Goal: Task Accomplishment & Management: Complete application form

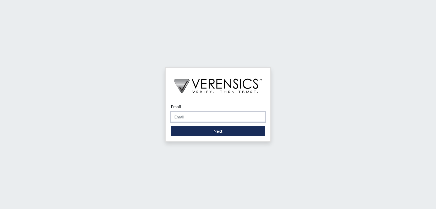
type input "[PERSON_NAME][EMAIL_ADDRESS][DOMAIN_NAME]"
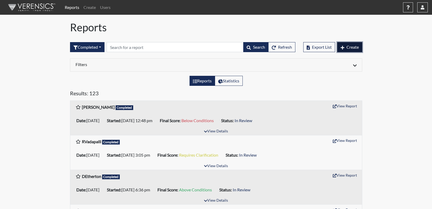
click at [353, 47] on span "Create" at bounding box center [352, 46] width 12 height 5
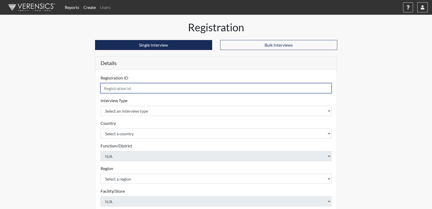
click at [180, 89] on input "text" at bounding box center [216, 88] width 231 height 10
type input "JVH"
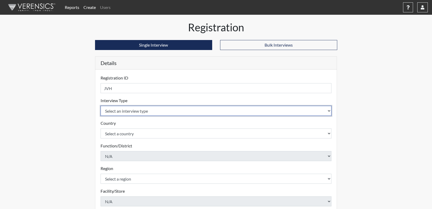
click at [148, 109] on select "Select an interview type Pre-Employment" at bounding box center [216, 111] width 231 height 10
select select "c2470aee-a530-11ea-a930-026c882af335"
click at [101, 106] on select "Select an interview type Pre-Employment" at bounding box center [216, 111] width 231 height 10
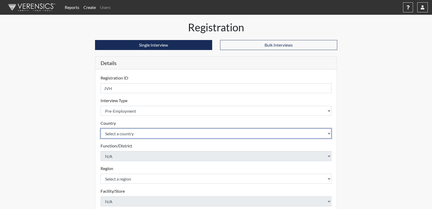
click at [144, 135] on select "Select a country [GEOGRAPHIC_DATA] [GEOGRAPHIC_DATA]" at bounding box center [216, 133] width 231 height 10
select select "united-states-of-[GEOGRAPHIC_DATA]"
click at [101, 128] on select "Select a country [GEOGRAPHIC_DATA] [GEOGRAPHIC_DATA]" at bounding box center [216, 133] width 231 height 10
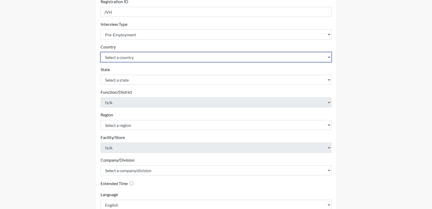
scroll to position [79, 0]
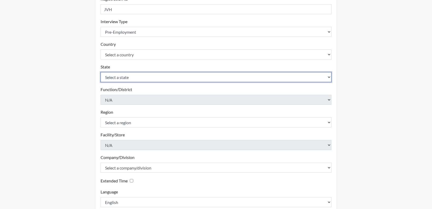
click at [148, 76] on select "Select a state [US_STATE] [US_STATE] [US_STATE] [US_STATE] [US_STATE] [US_STATE…" at bounding box center [216, 77] width 231 height 10
select select "NV"
click at [101, 72] on select "Select a state [US_STATE] [US_STATE] [US_STATE] [US_STATE] [US_STATE] [US_STATE…" at bounding box center [216, 77] width 231 height 10
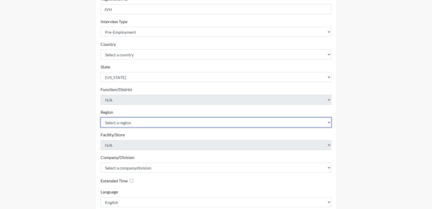
click at [150, 121] on select "Select a region [GEOGRAPHIC_DATA]" at bounding box center [216, 122] width 231 height 10
select select "d73e6870-864b-4b2f-a342-3d2bbe351c20"
click at [101, 117] on select "Select a region [GEOGRAPHIC_DATA]" at bounding box center [216, 122] width 231 height 10
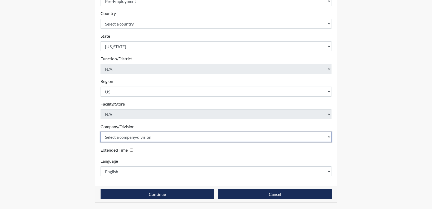
click at [141, 138] on select "Select a company/division Amuddle EVER Elephant Essay GlendaInc INNER Lionheart…" at bounding box center [216, 137] width 231 height 10
select select "68468a41-46e9-44d3-b2a9-90335604dd97"
click at [101, 132] on select "Select a company/division Amuddle EVER Elephant Essay GlendaInc INNER Lionheart…" at bounding box center [216, 137] width 231 height 10
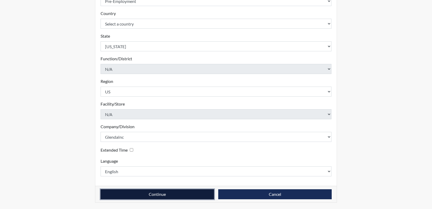
click at [164, 197] on button "Continue" at bounding box center [157, 194] width 113 height 10
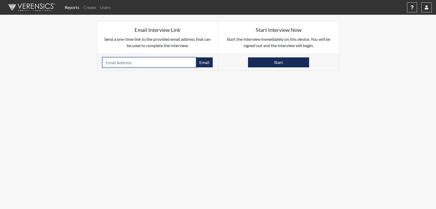
click at [145, 61] on input "email" at bounding box center [149, 62] width 94 height 10
paste input "[EMAIL_ADDRESS][DOMAIN_NAME]"
type input "[EMAIL_ADDRESS][DOMAIN_NAME]"
click at [203, 64] on button "Email" at bounding box center [204, 62] width 17 height 10
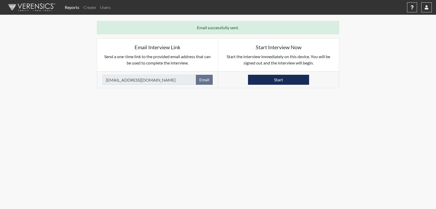
drag, startPoint x: 431, startPoint y: 56, endPoint x: 427, endPoint y: 45, distance: 12.0
click at [431, 54] on div "Reports Create Users Help Center × Verensics Best Practices How to successfully…" at bounding box center [218, 44] width 436 height 88
click at [71, 7] on link "Reports" at bounding box center [72, 7] width 19 height 11
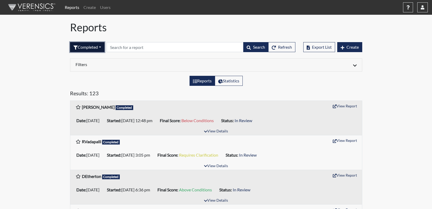
click at [96, 48] on button "Completed" at bounding box center [87, 47] width 34 height 10
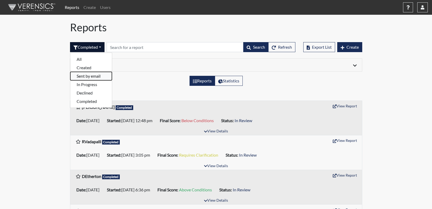
click at [88, 77] on button "Sent by email" at bounding box center [91, 76] width 42 height 8
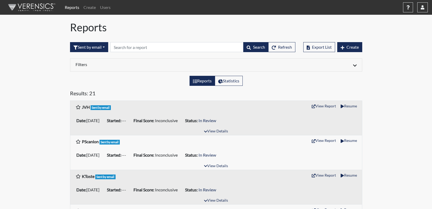
click at [75, 7] on link "Reports" at bounding box center [72, 7] width 19 height 11
